Goal: Transaction & Acquisition: Purchase product/service

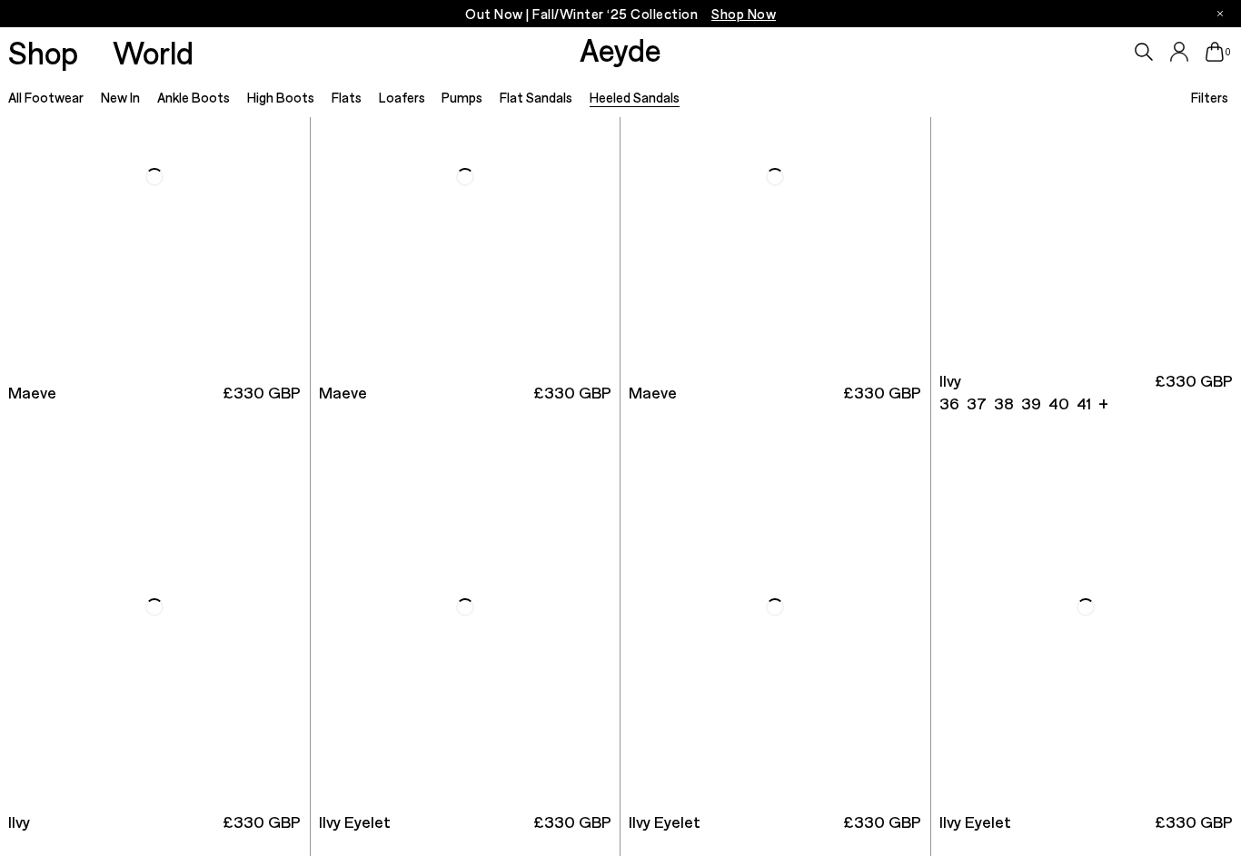
scroll to position [2281, 0]
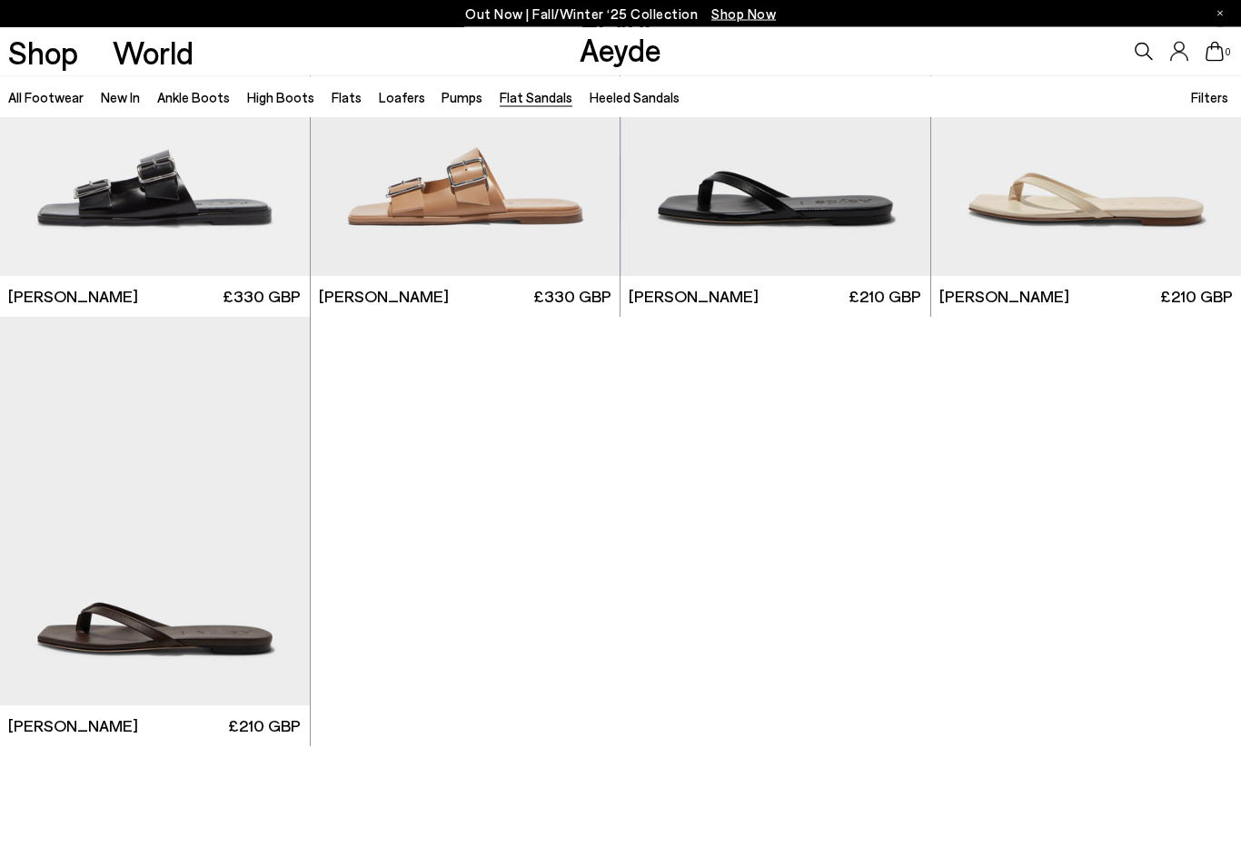
scroll to position [2380, 0]
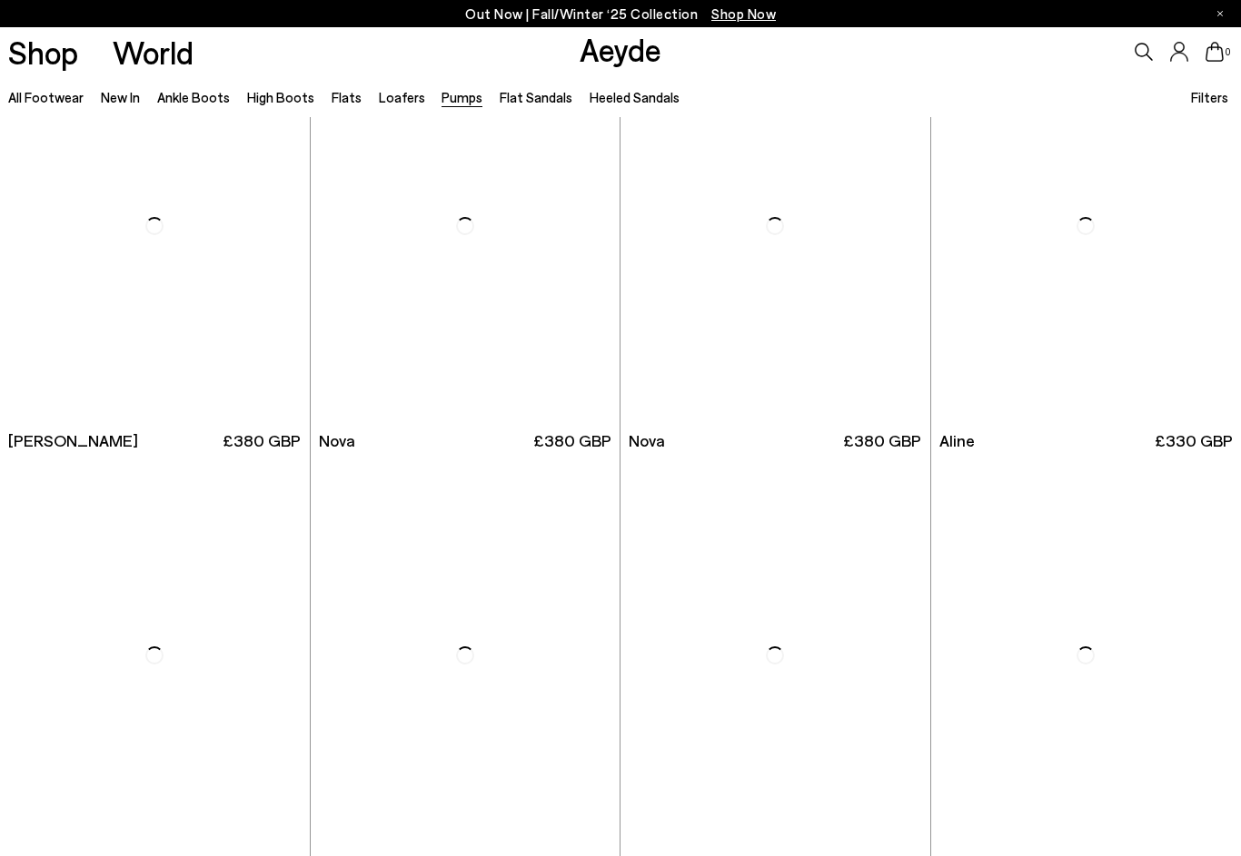
scroll to position [6958, 0]
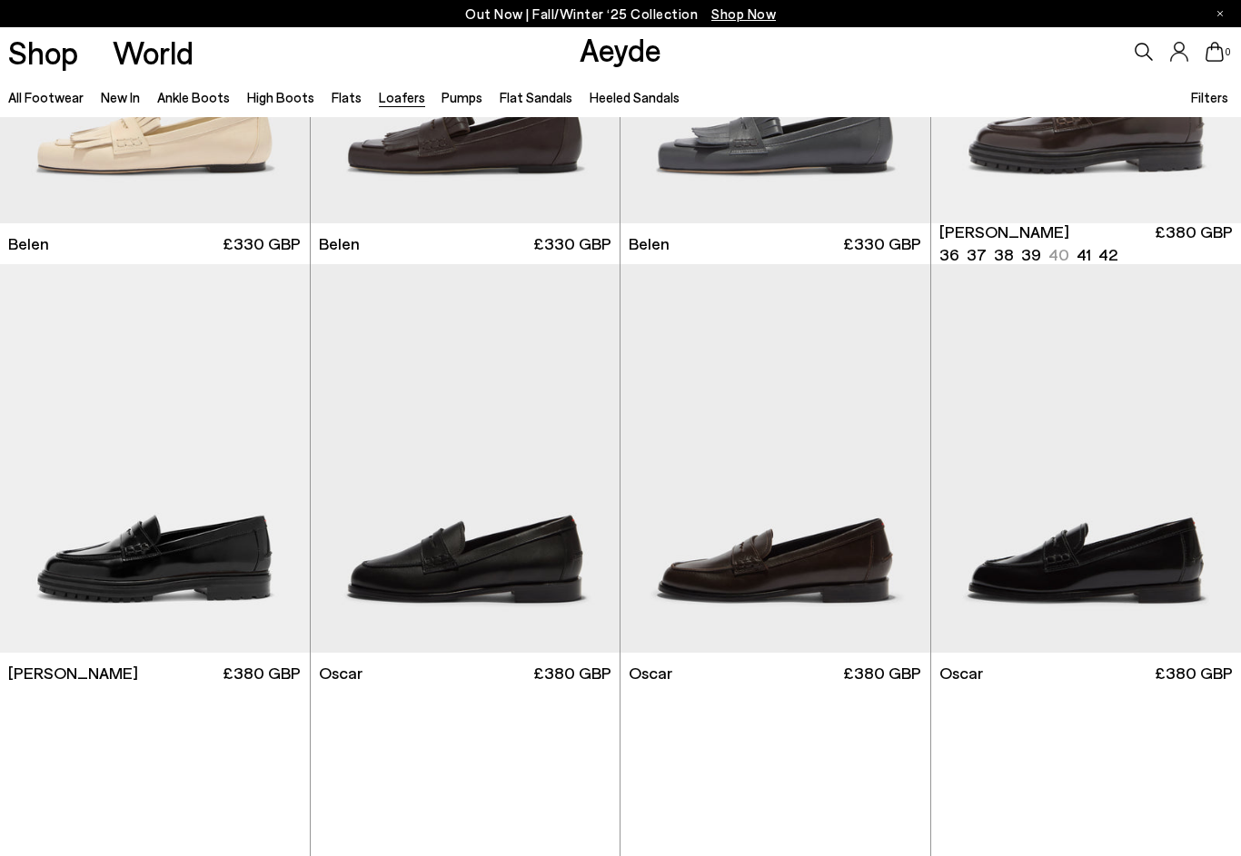
scroll to position [1142, 0]
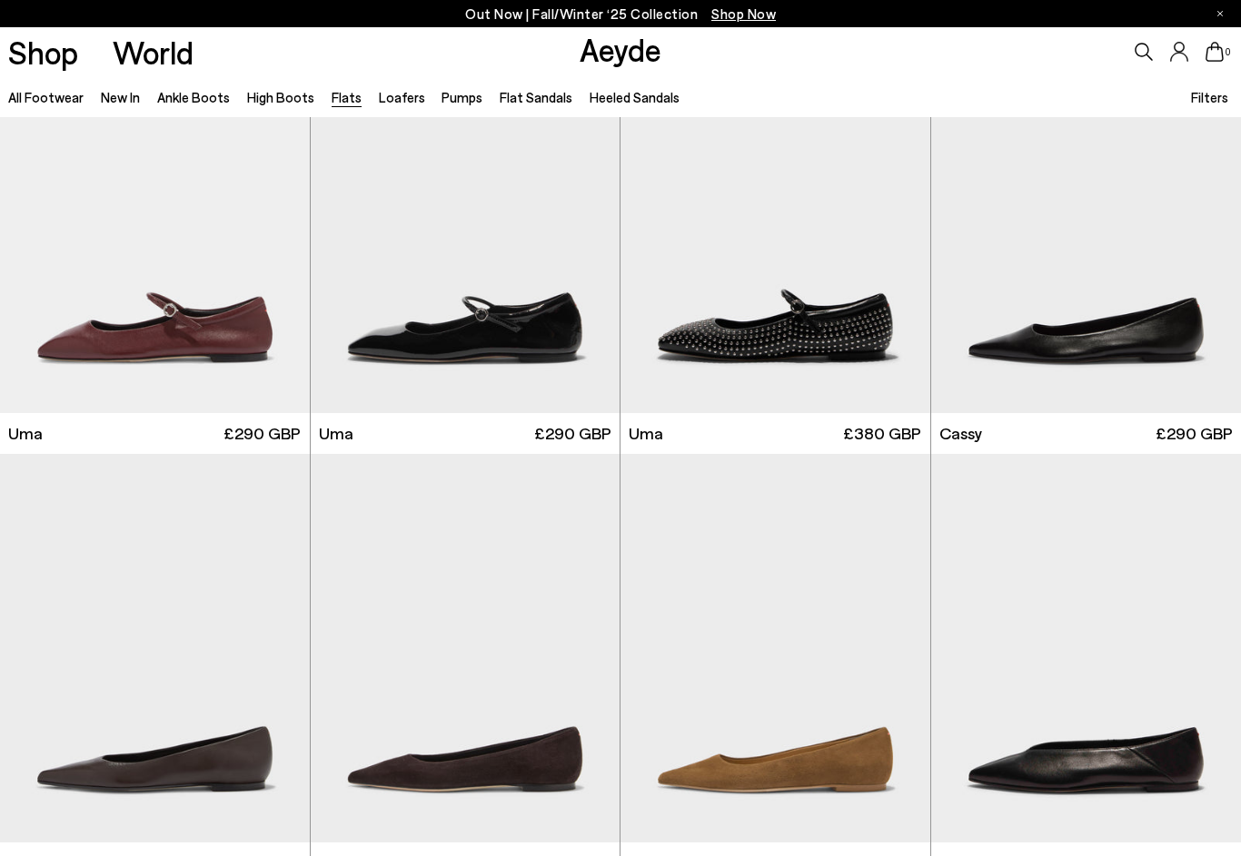
scroll to position [2199, 0]
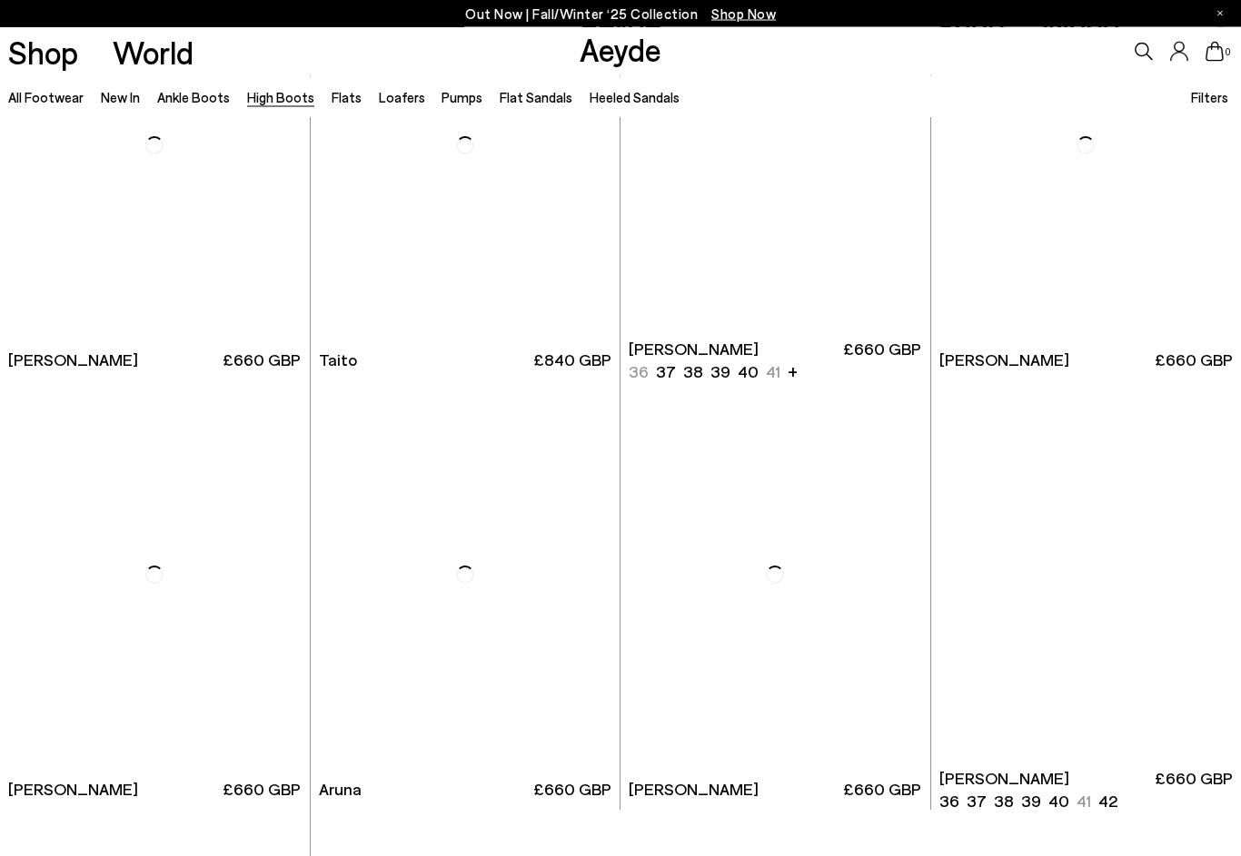
scroll to position [3316, 0]
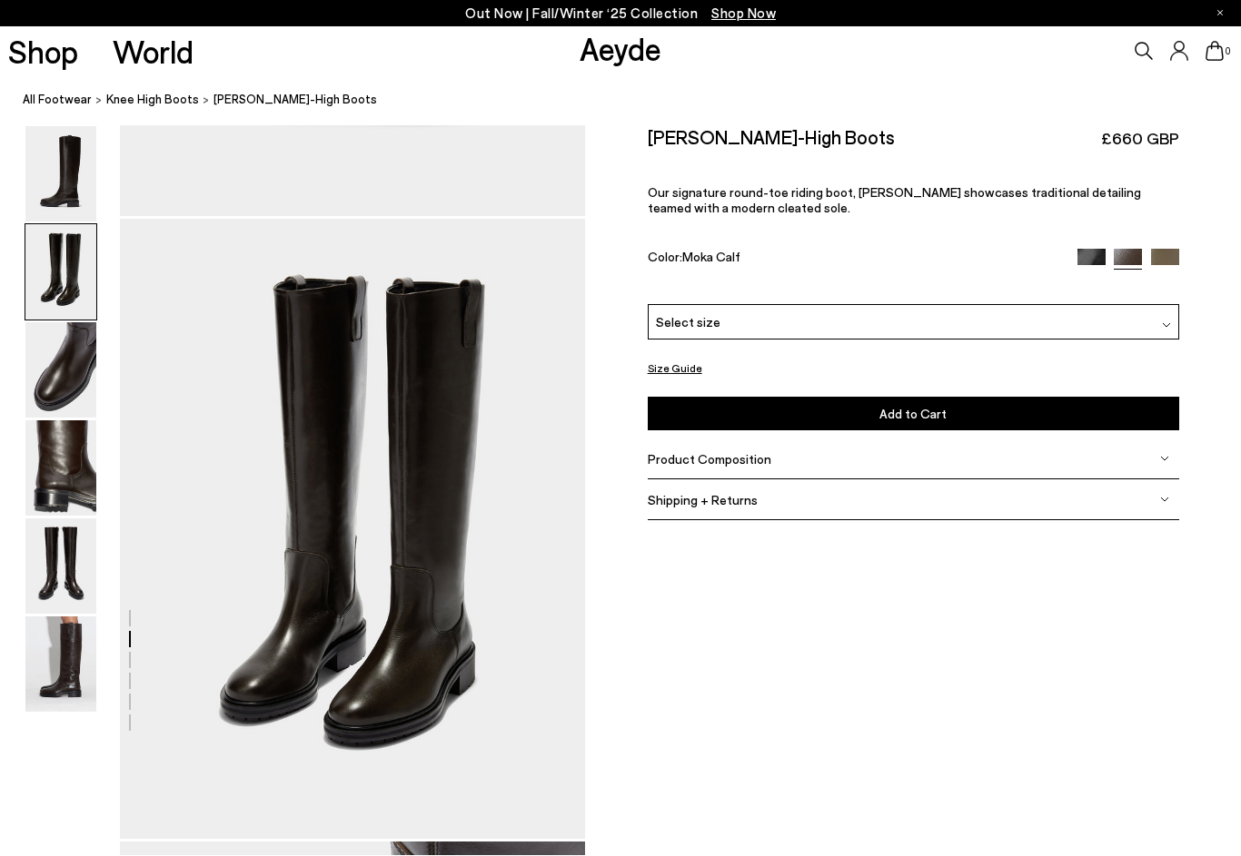
scroll to position [623, 0]
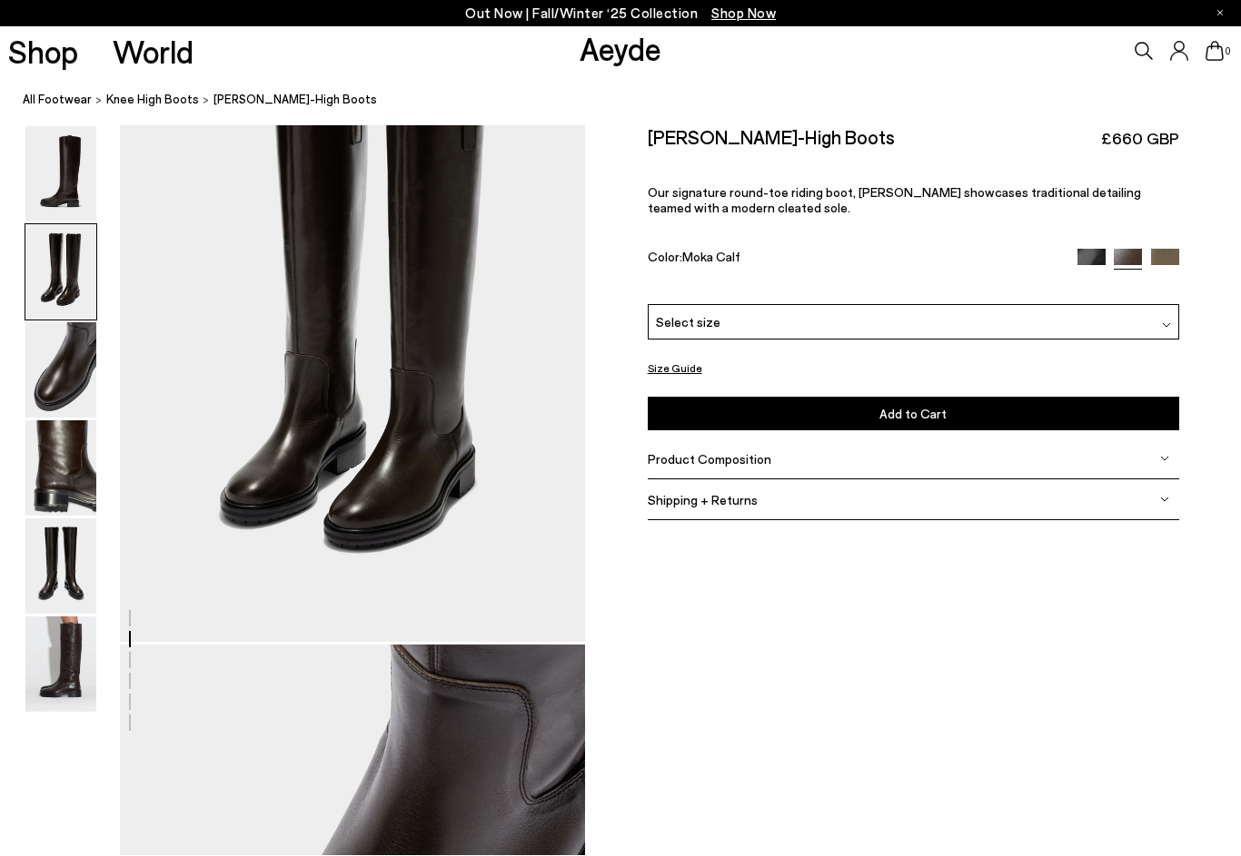
click at [64, 142] on img at bounding box center [60, 174] width 71 height 95
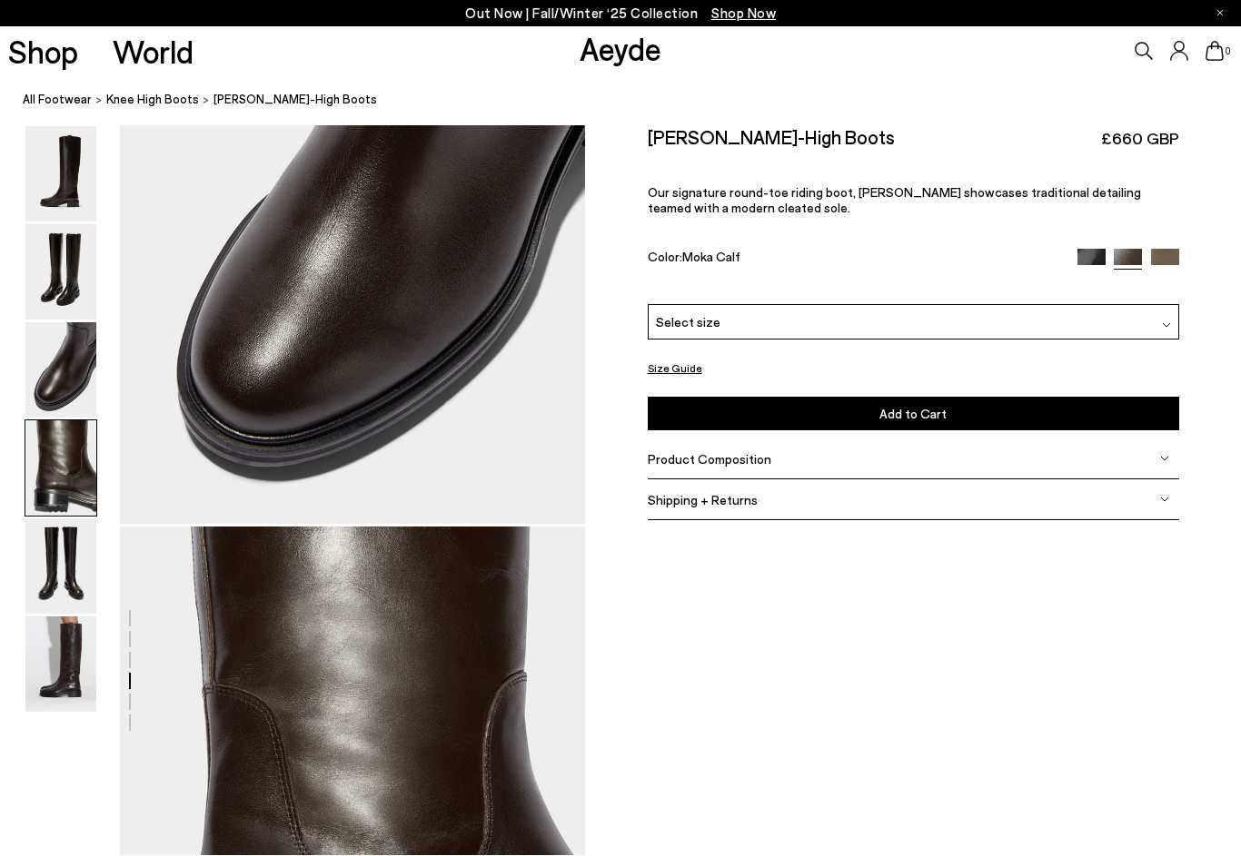
click at [60, 207] on img at bounding box center [60, 174] width 71 height 95
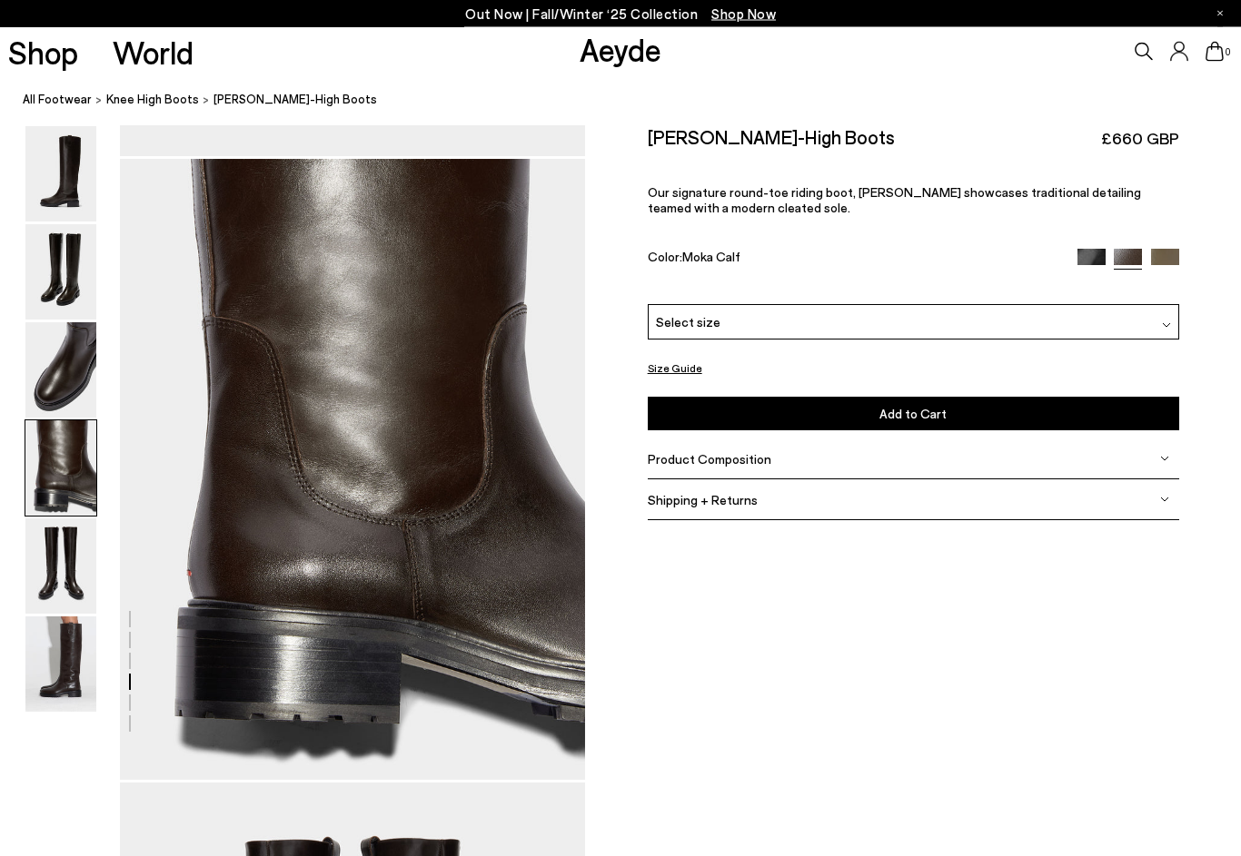
scroll to position [1869, 0]
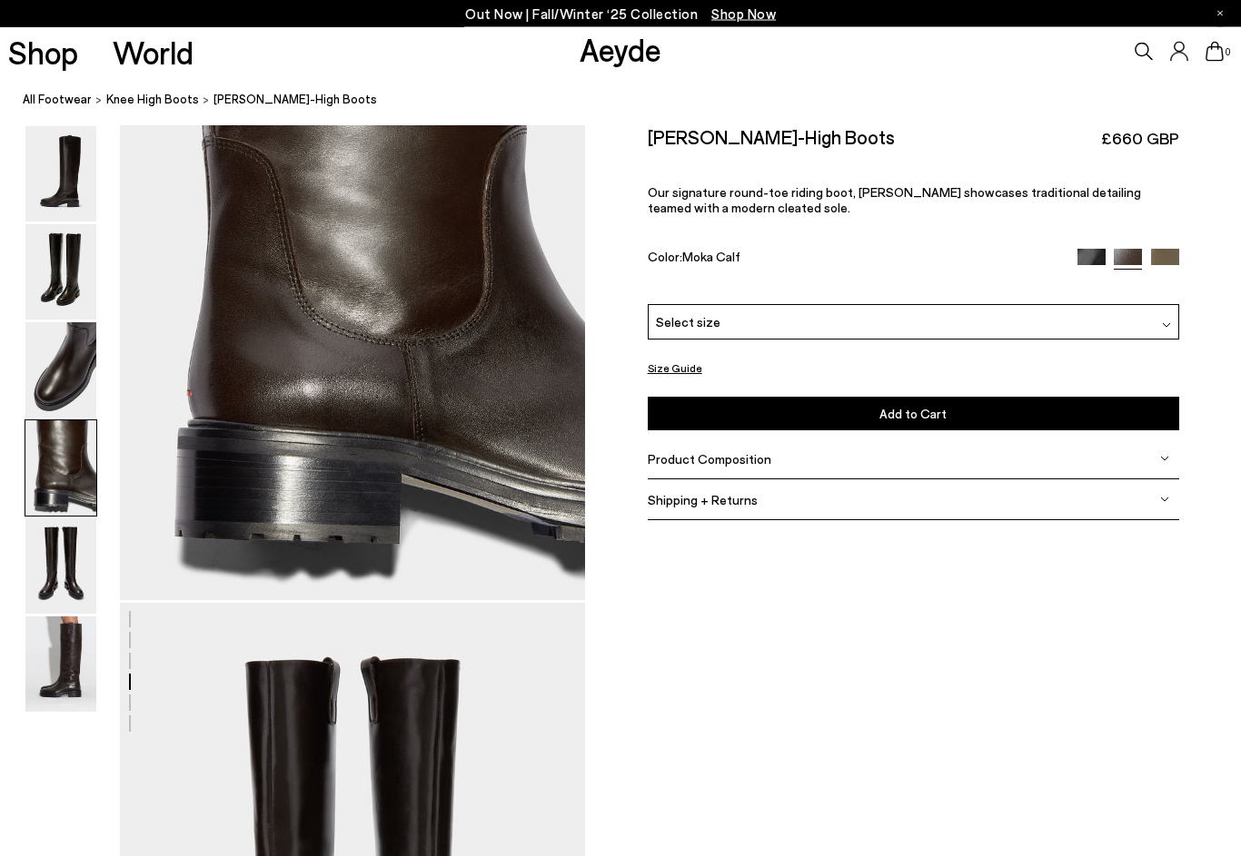
click at [53, 297] on img at bounding box center [60, 272] width 71 height 95
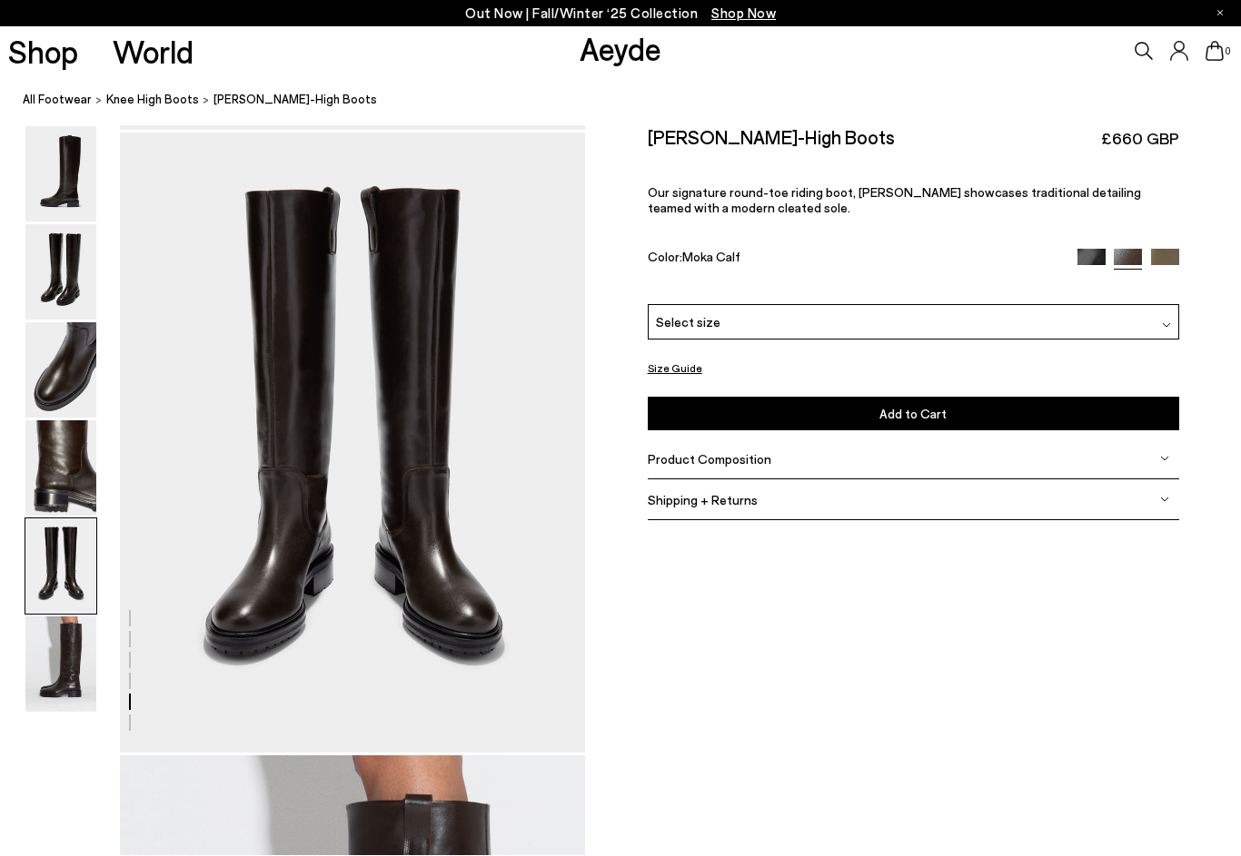
scroll to position [2492, 0]
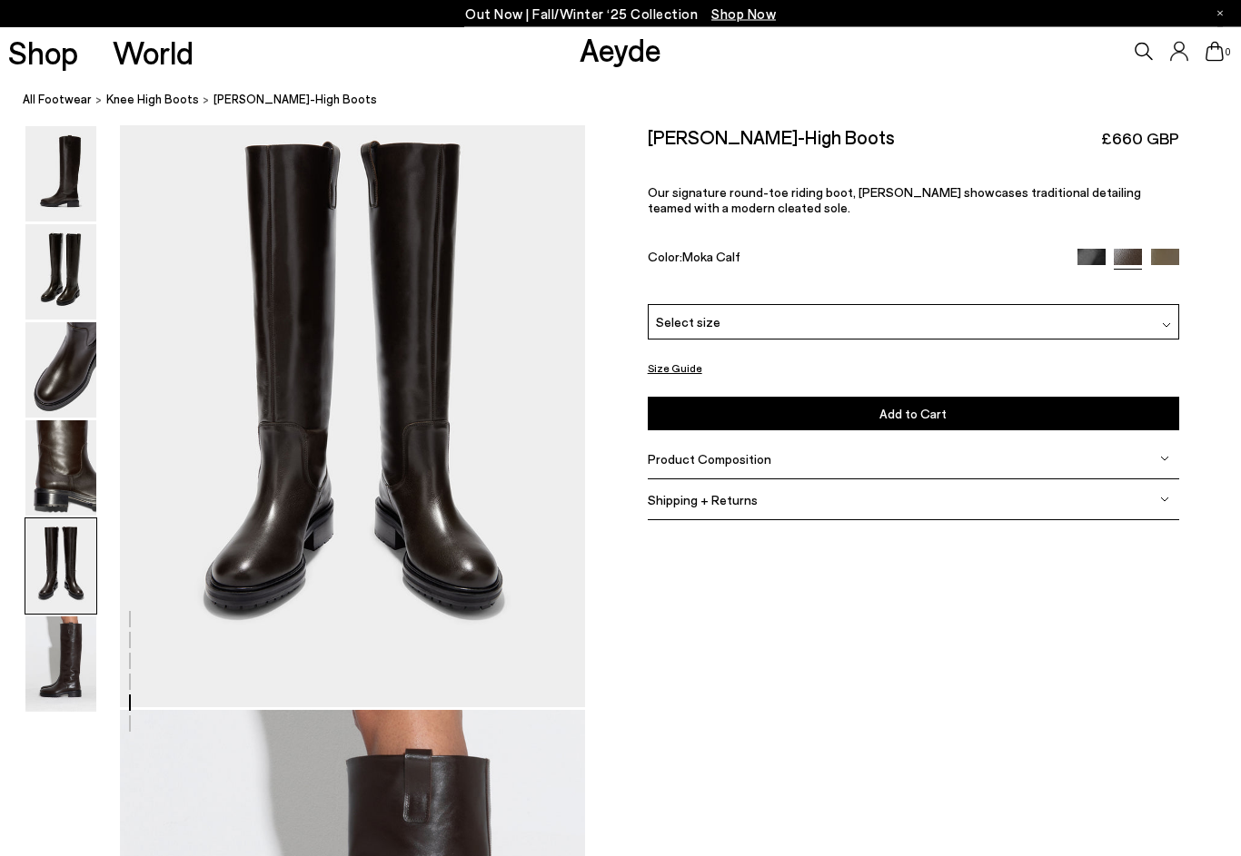
click at [64, 340] on img at bounding box center [60, 370] width 71 height 95
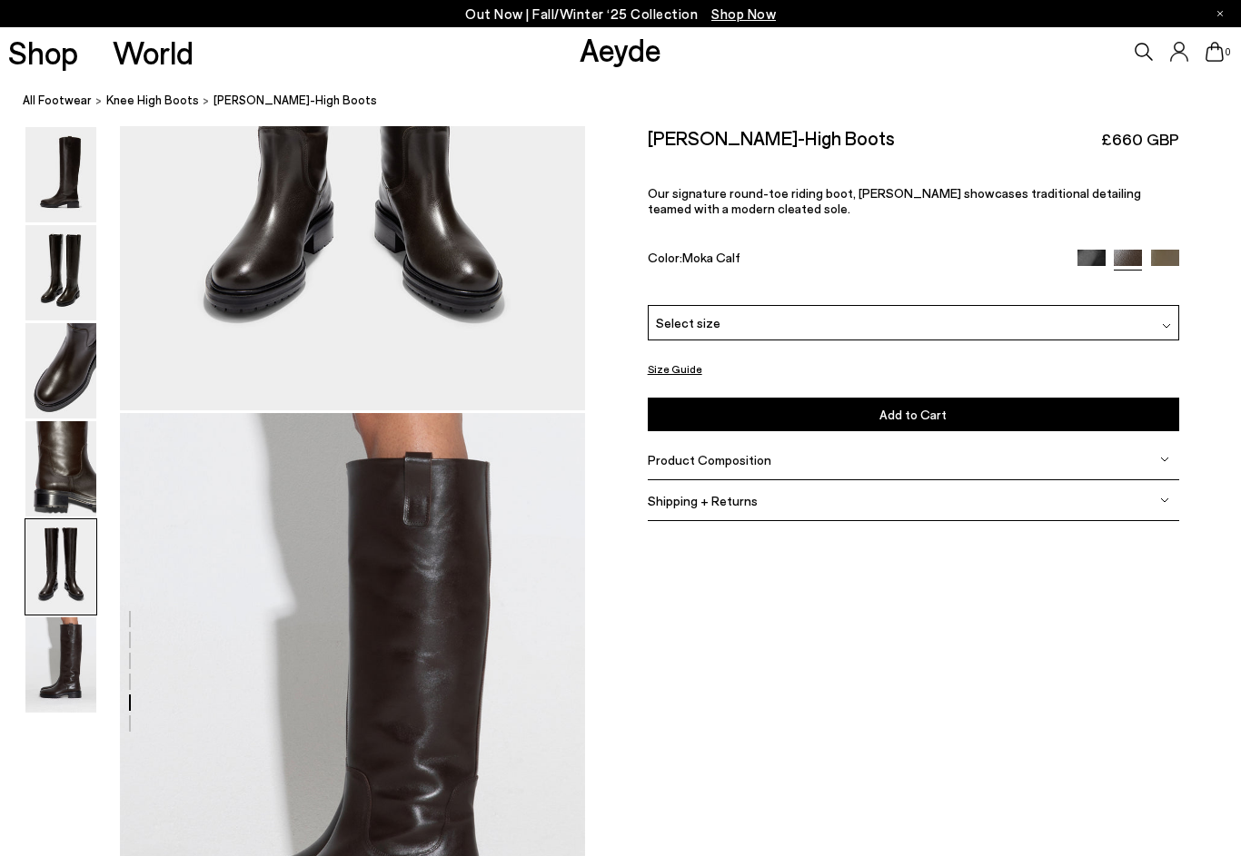
scroll to position [2827, 0]
